Goal: Transaction & Acquisition: Purchase product/service

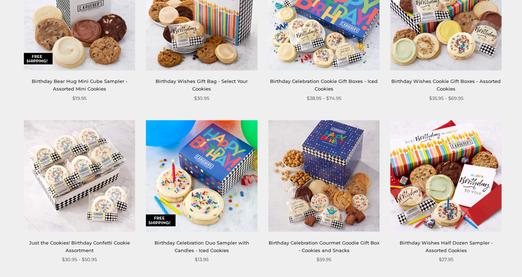
scroll to position [844, 0]
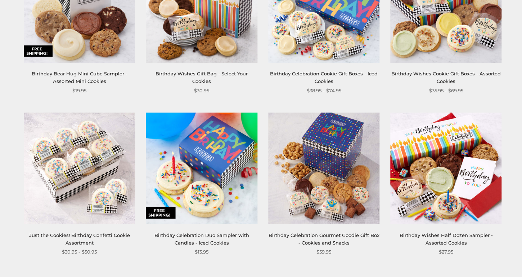
click at [102, 49] on img at bounding box center [79, 6] width 111 height 111
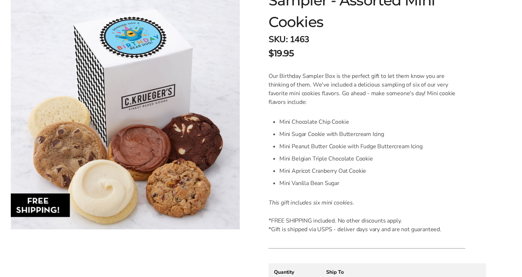
scroll to position [72, 0]
